Goal: Information Seeking & Learning: Learn about a topic

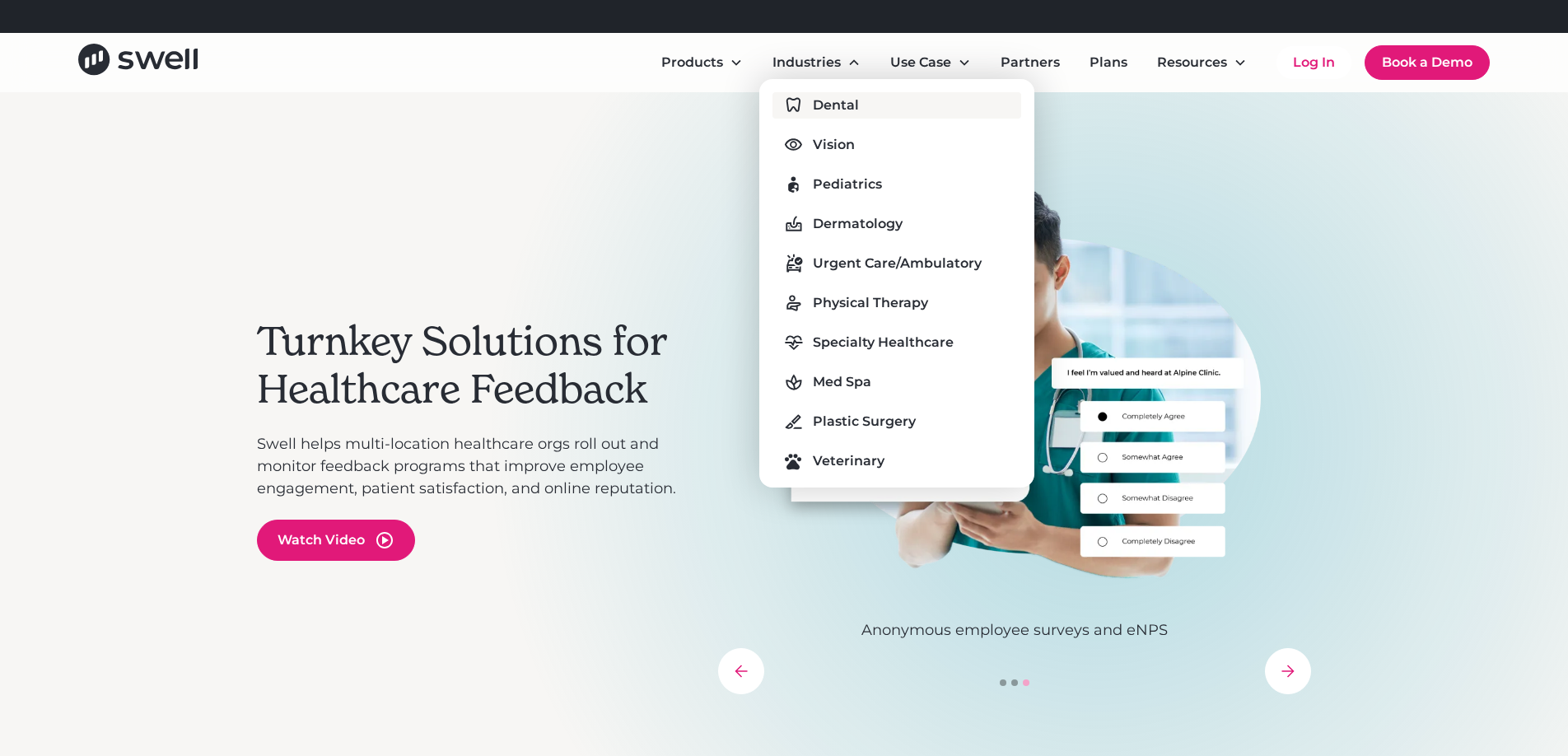
click at [832, 104] on div "Dental" at bounding box center [835, 105] width 46 height 20
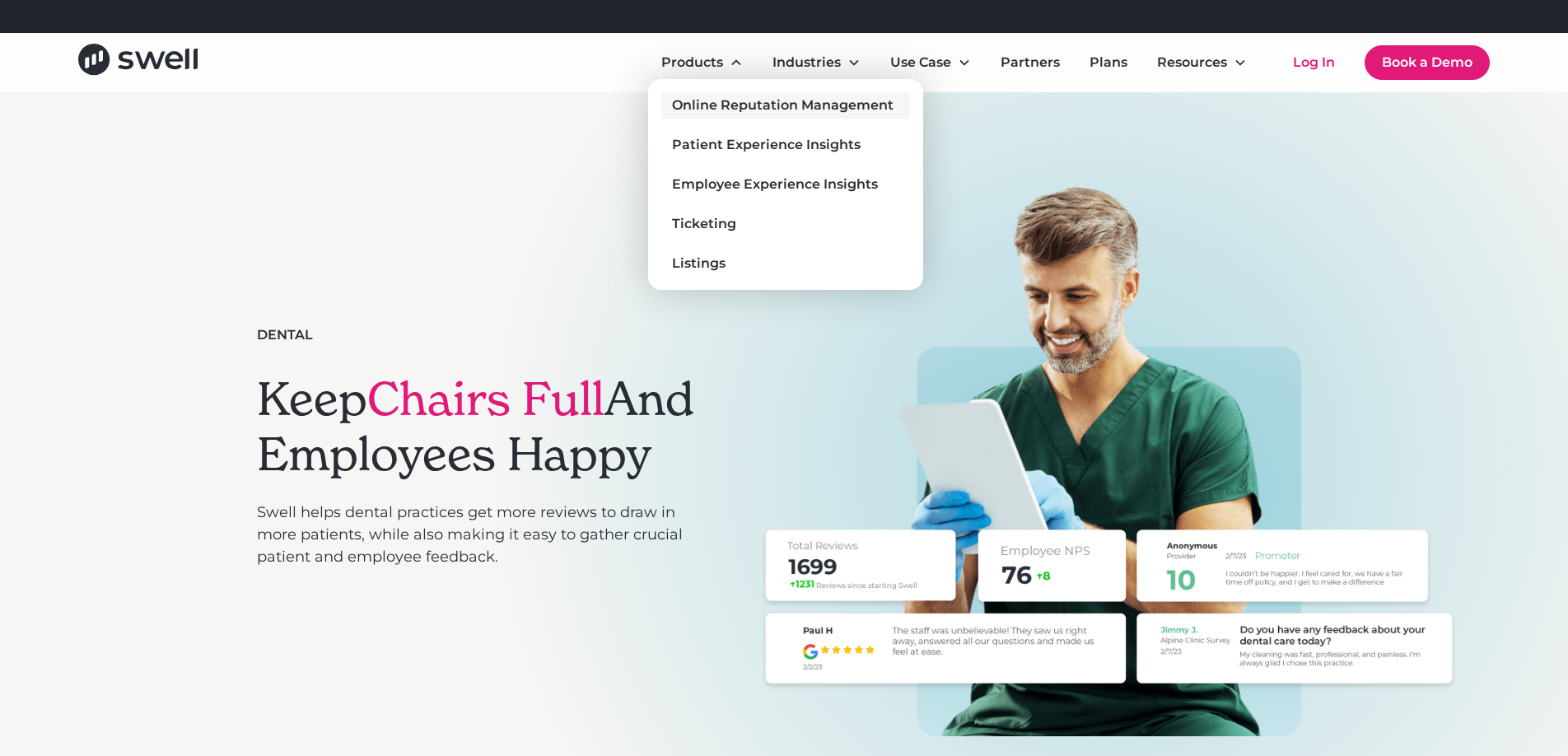
click at [718, 104] on div "Online Reputation Management" at bounding box center [782, 105] width 221 height 20
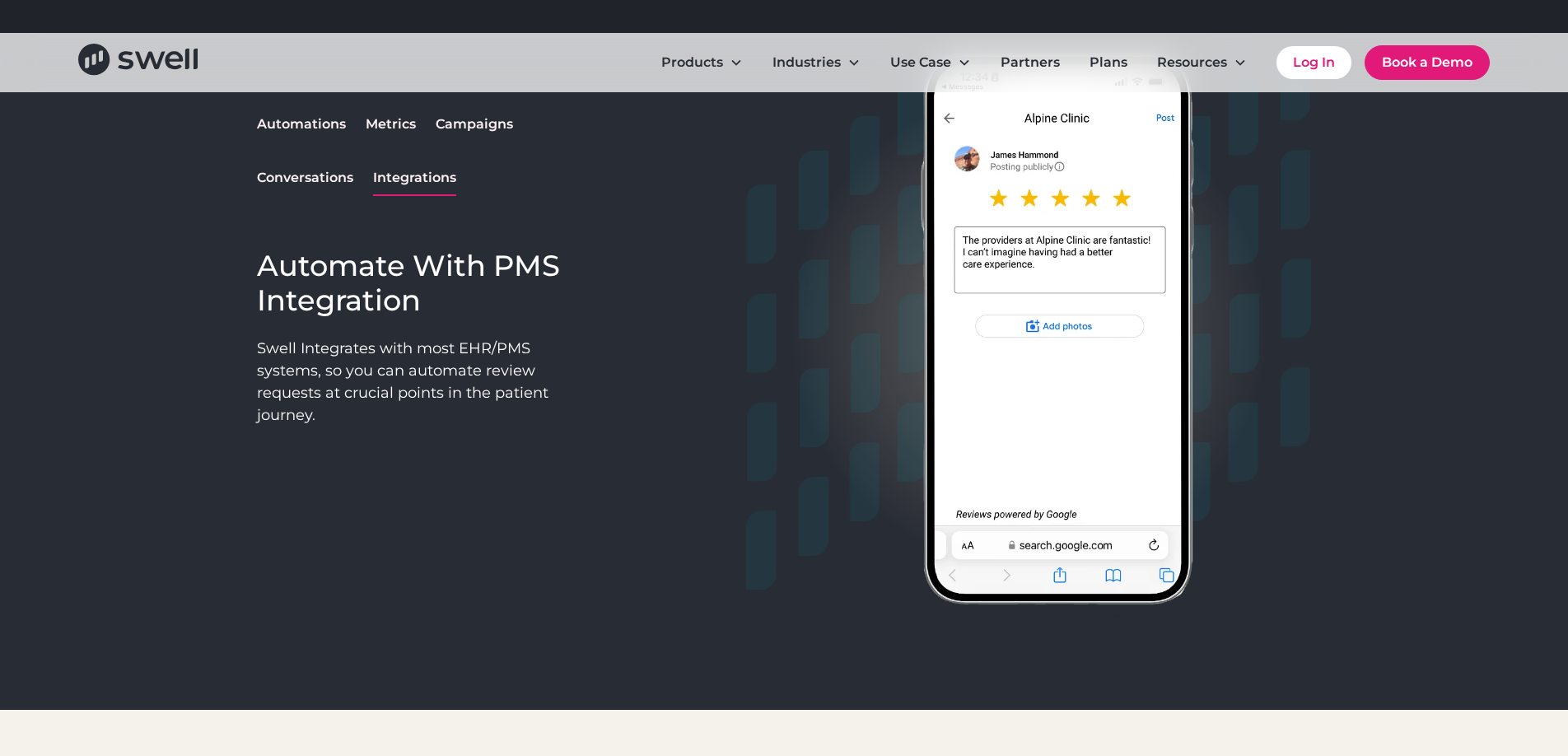
scroll to position [1438, 0]
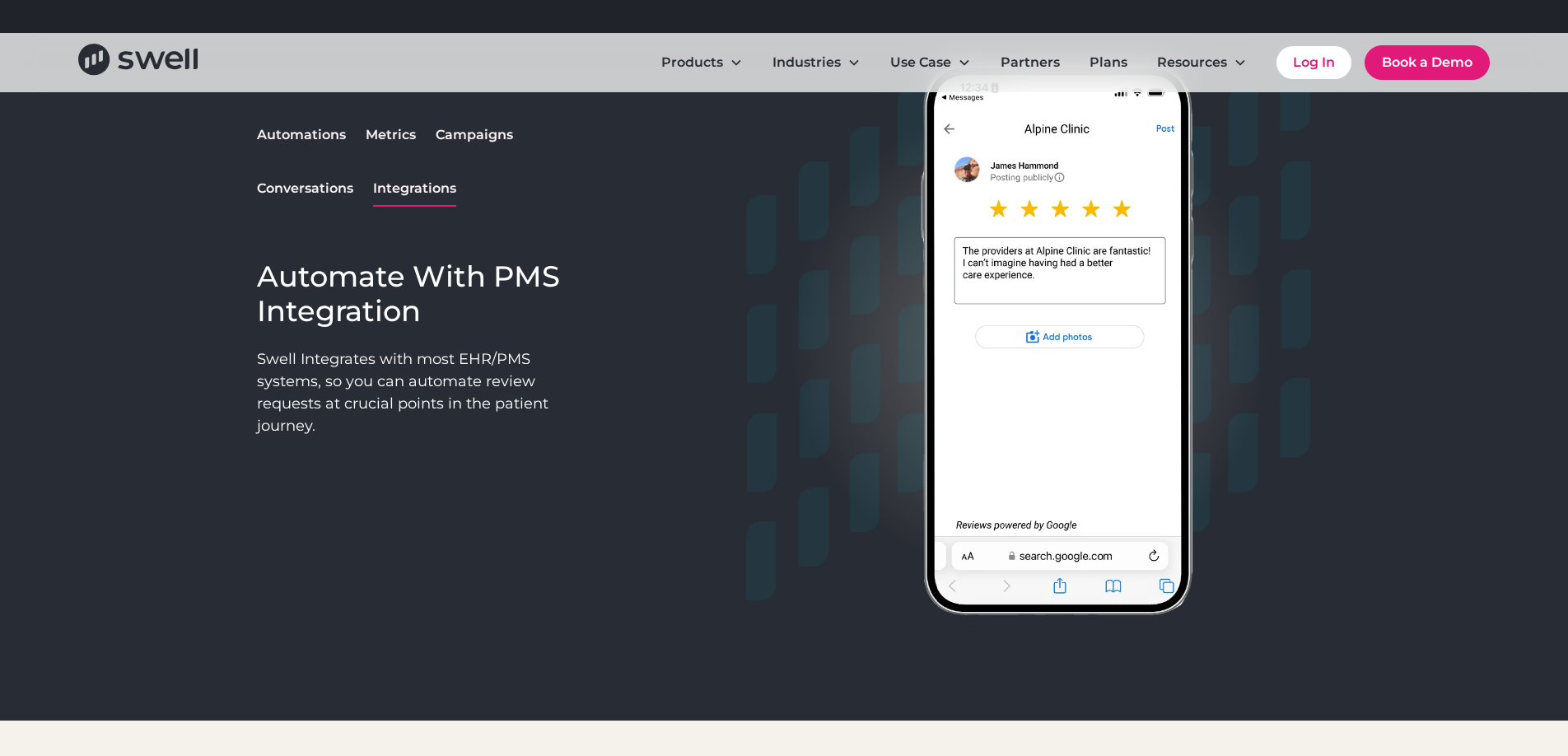
click at [427, 187] on div "Integrations" at bounding box center [414, 188] width 83 height 20
click at [406, 184] on div "Integrations" at bounding box center [414, 188] width 83 height 20
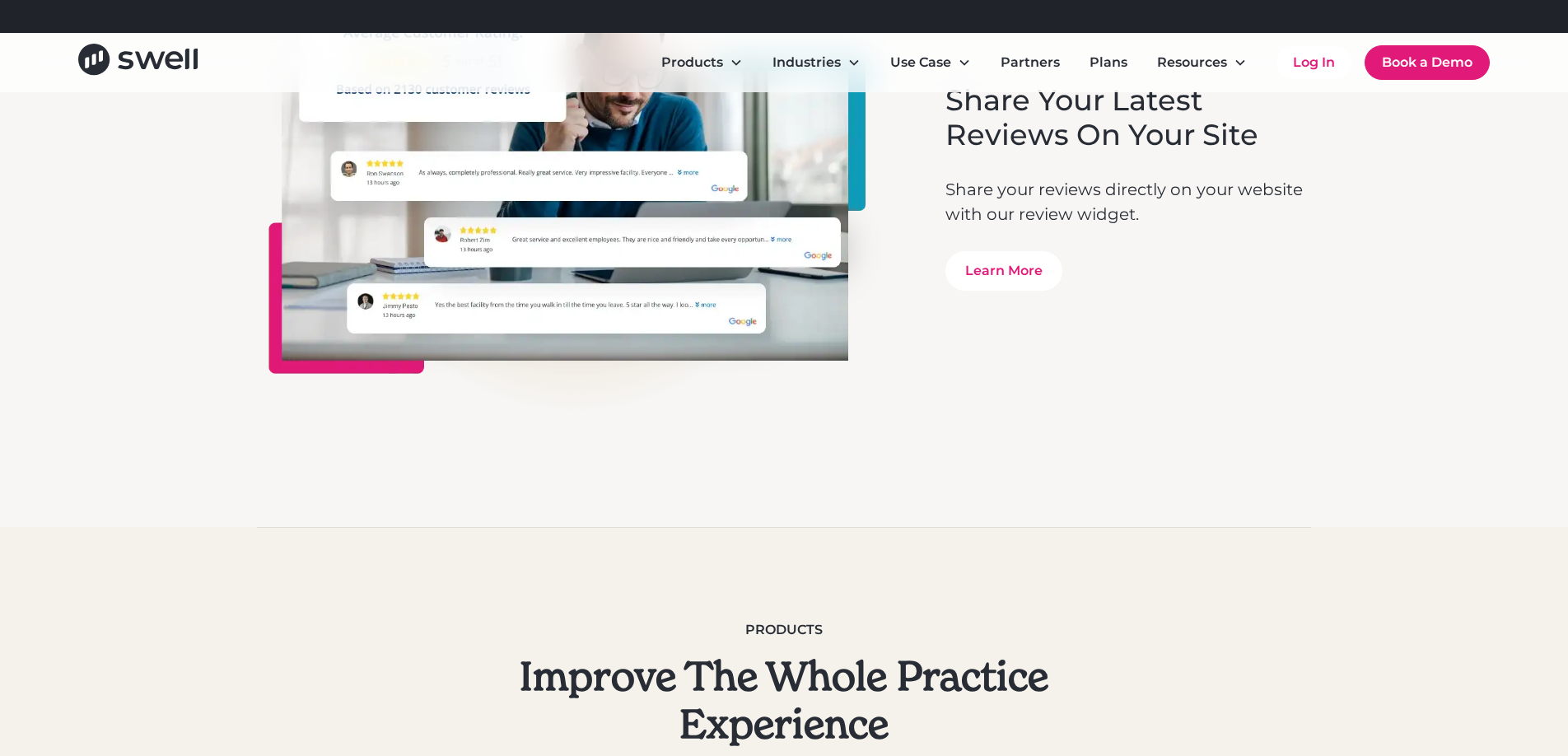
scroll to position [4787, 0]
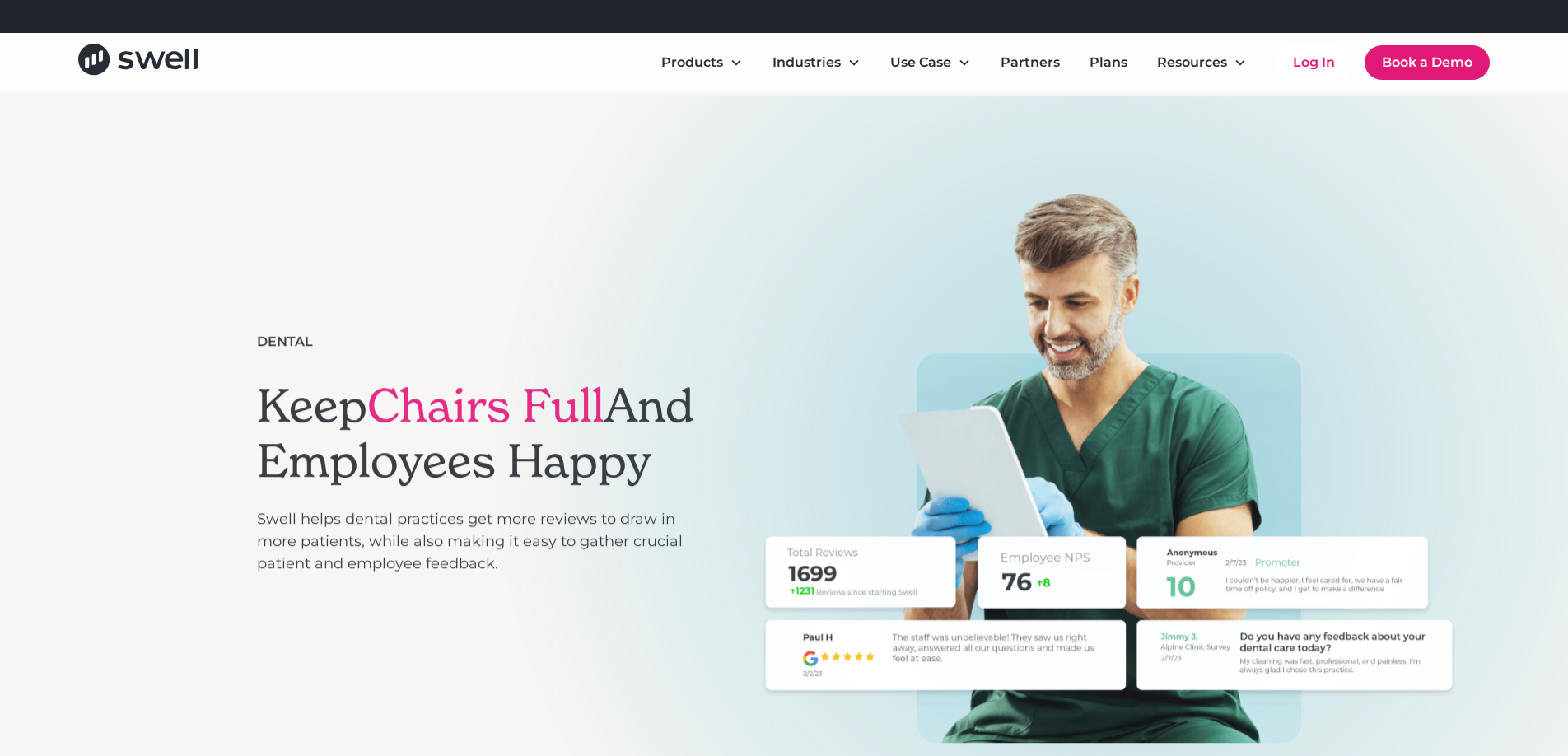
scroll to position [3, 0]
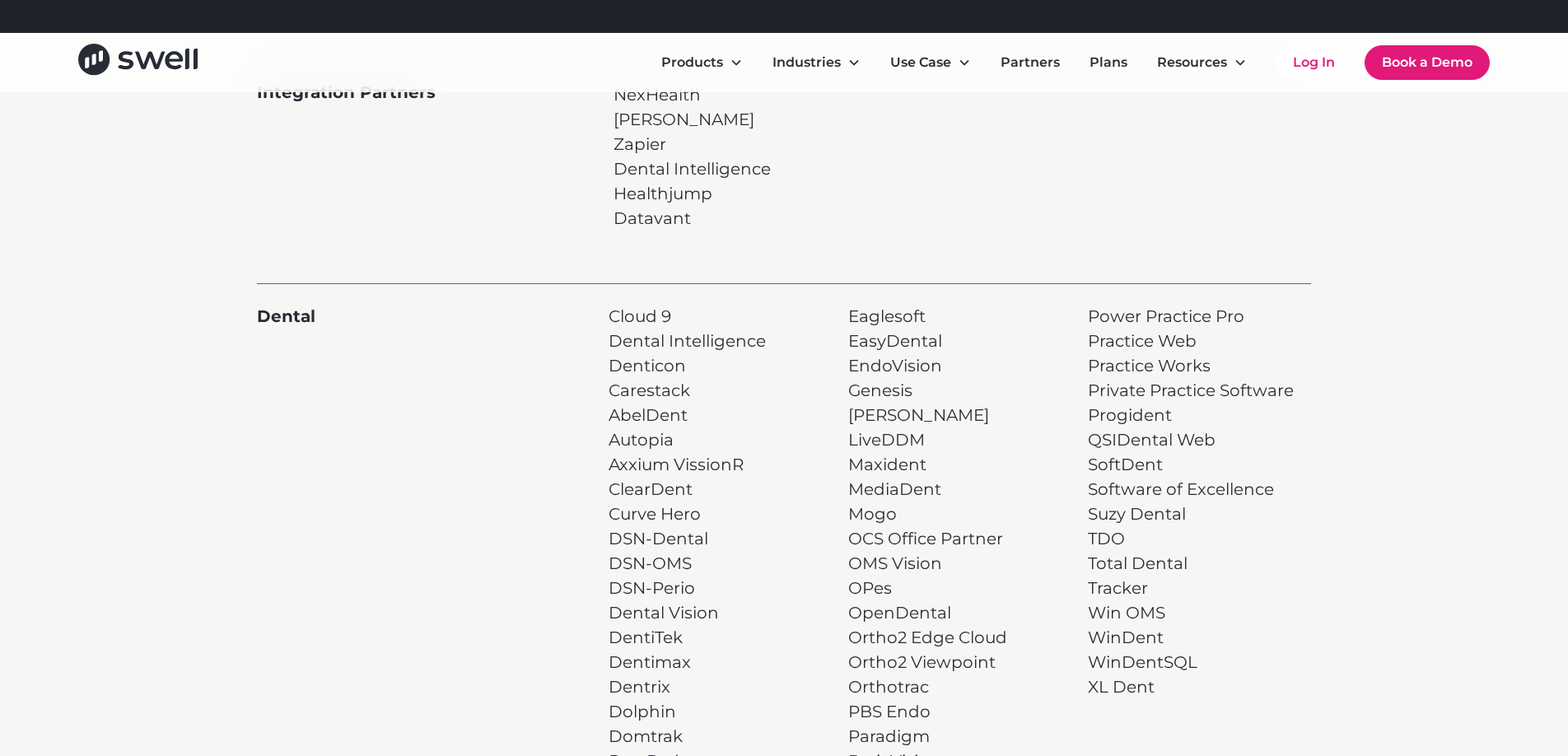
scroll to position [218, 0]
